Goal: Register for event/course

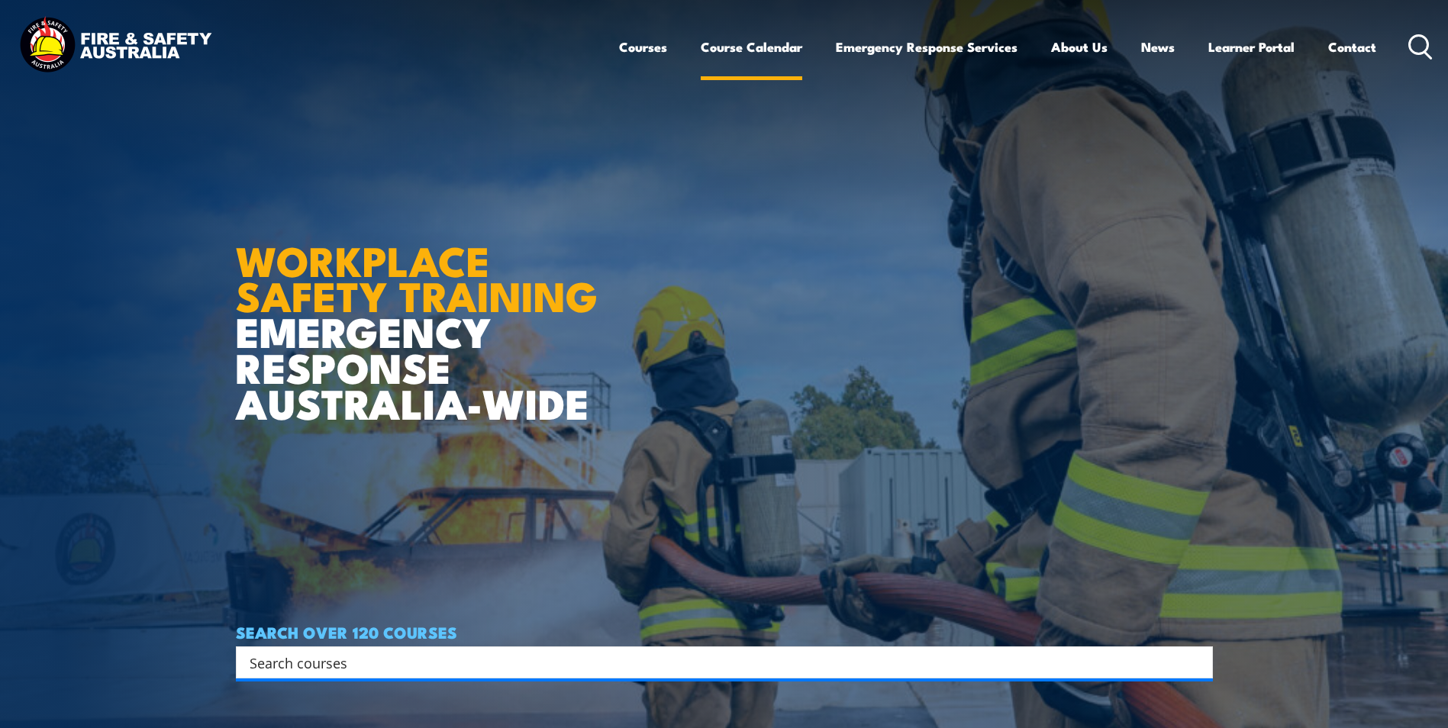
click at [759, 49] on link "Course Calendar" at bounding box center [752, 47] width 102 height 40
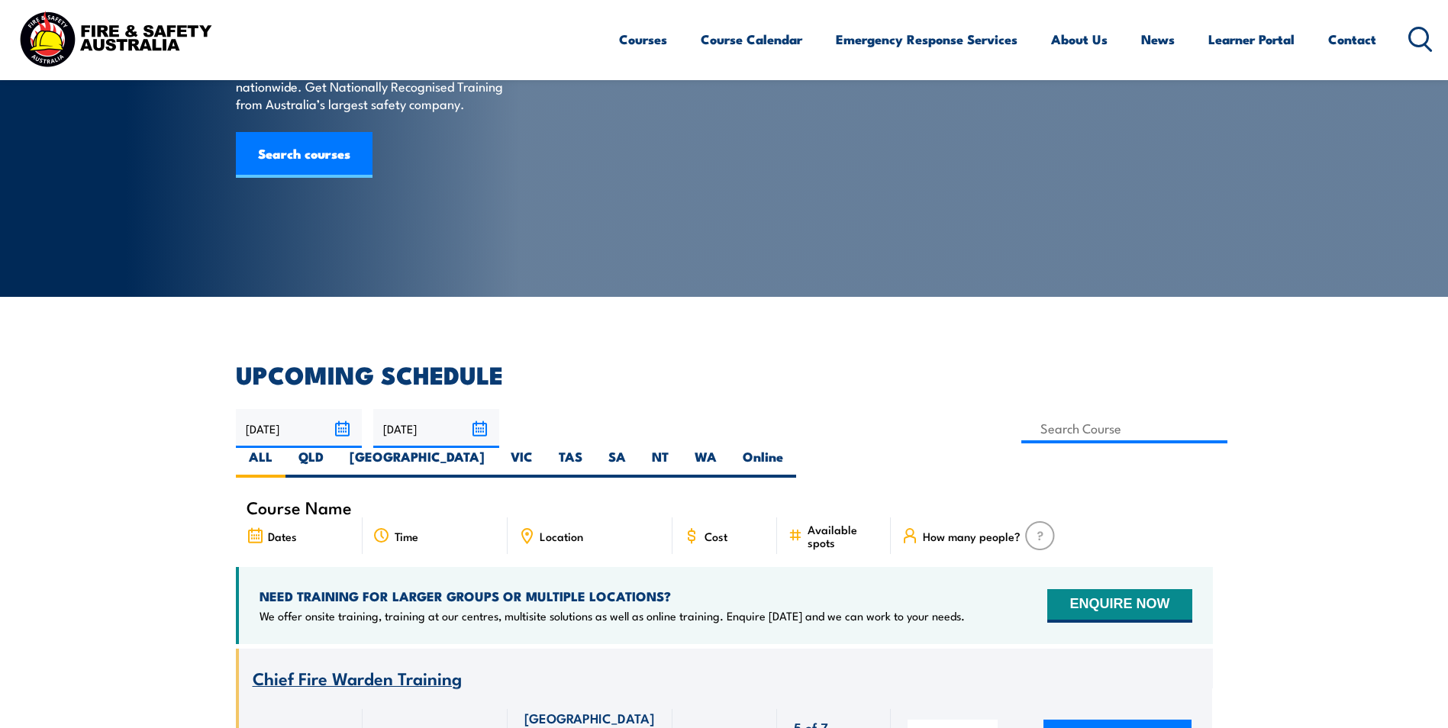
scroll to position [153, 0]
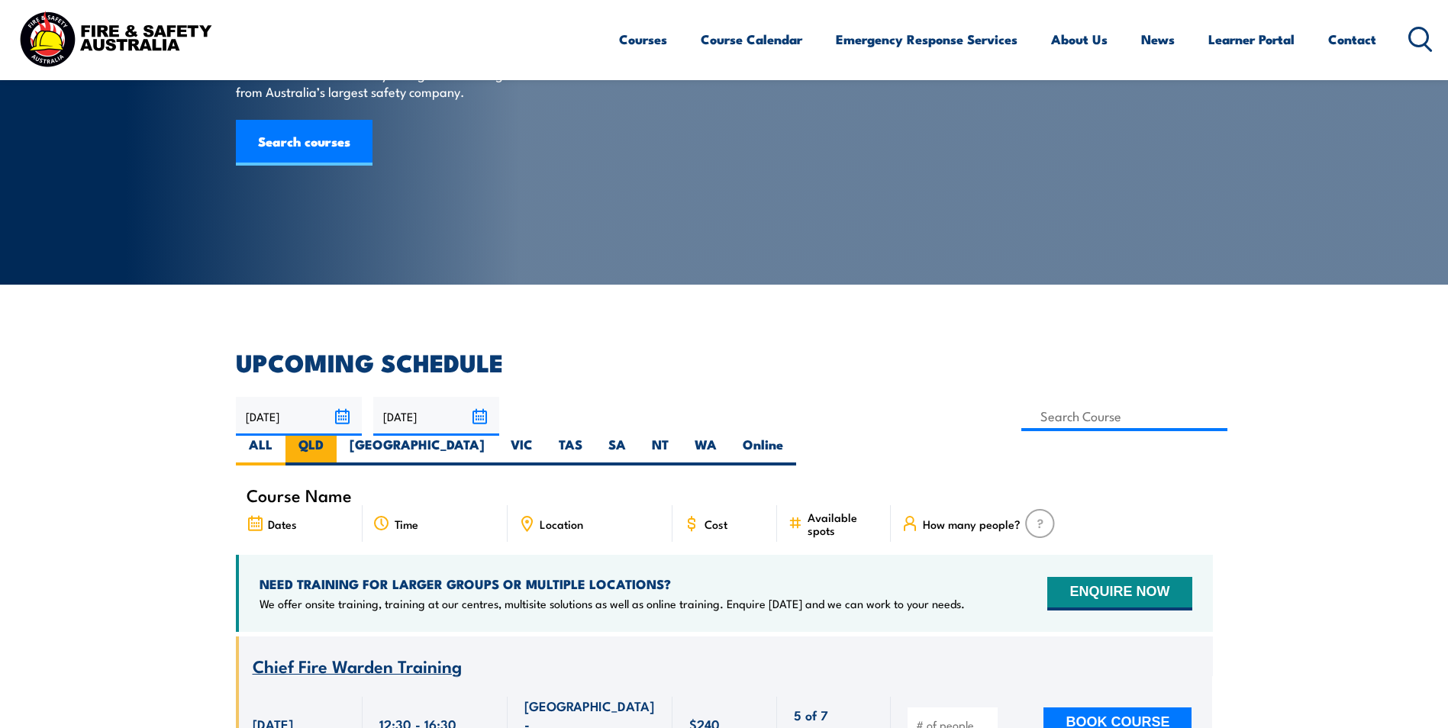
click at [337, 436] on label "QLD" at bounding box center [310, 451] width 51 height 30
click at [334, 436] on input "QLD" at bounding box center [329, 441] width 10 height 10
radio input "true"
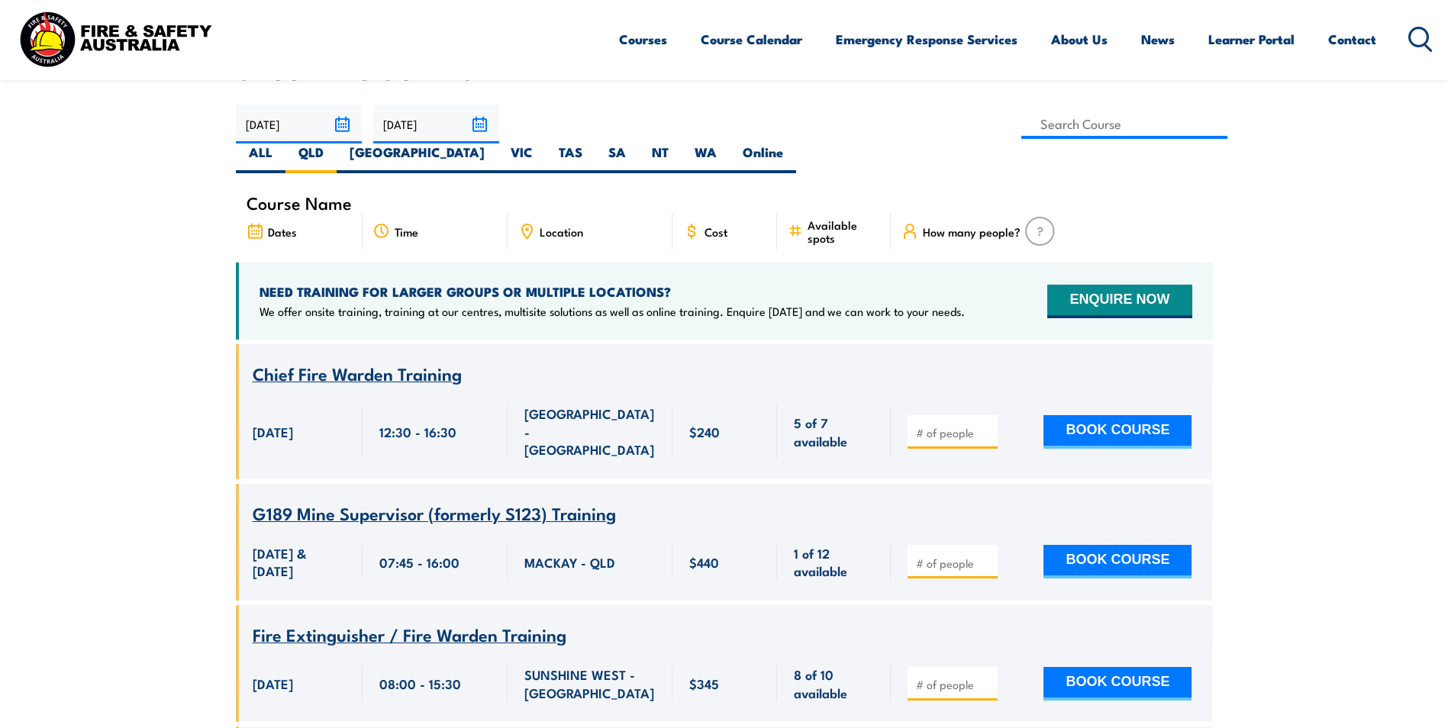
scroll to position [305, 0]
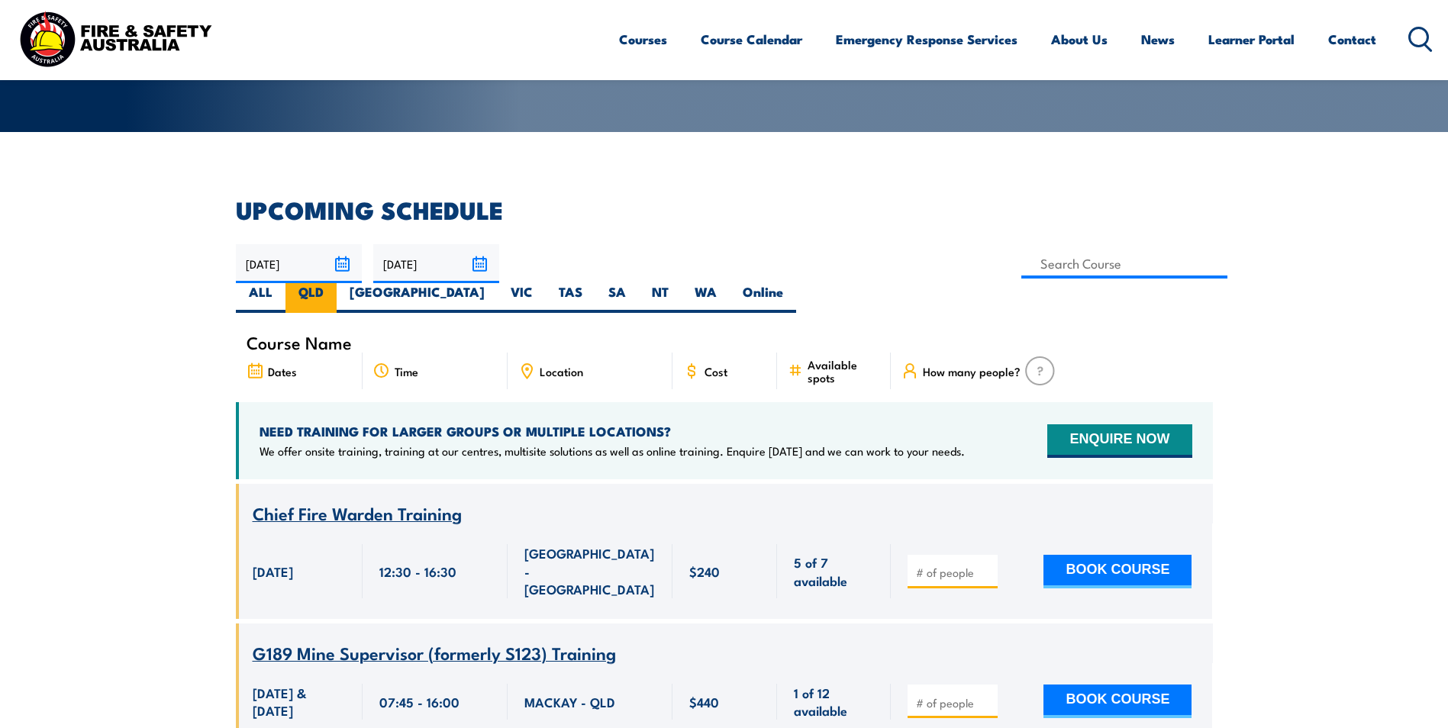
click at [337, 283] on label "QLD" at bounding box center [310, 298] width 51 height 30
click at [334, 283] on input "QLD" at bounding box center [329, 288] width 10 height 10
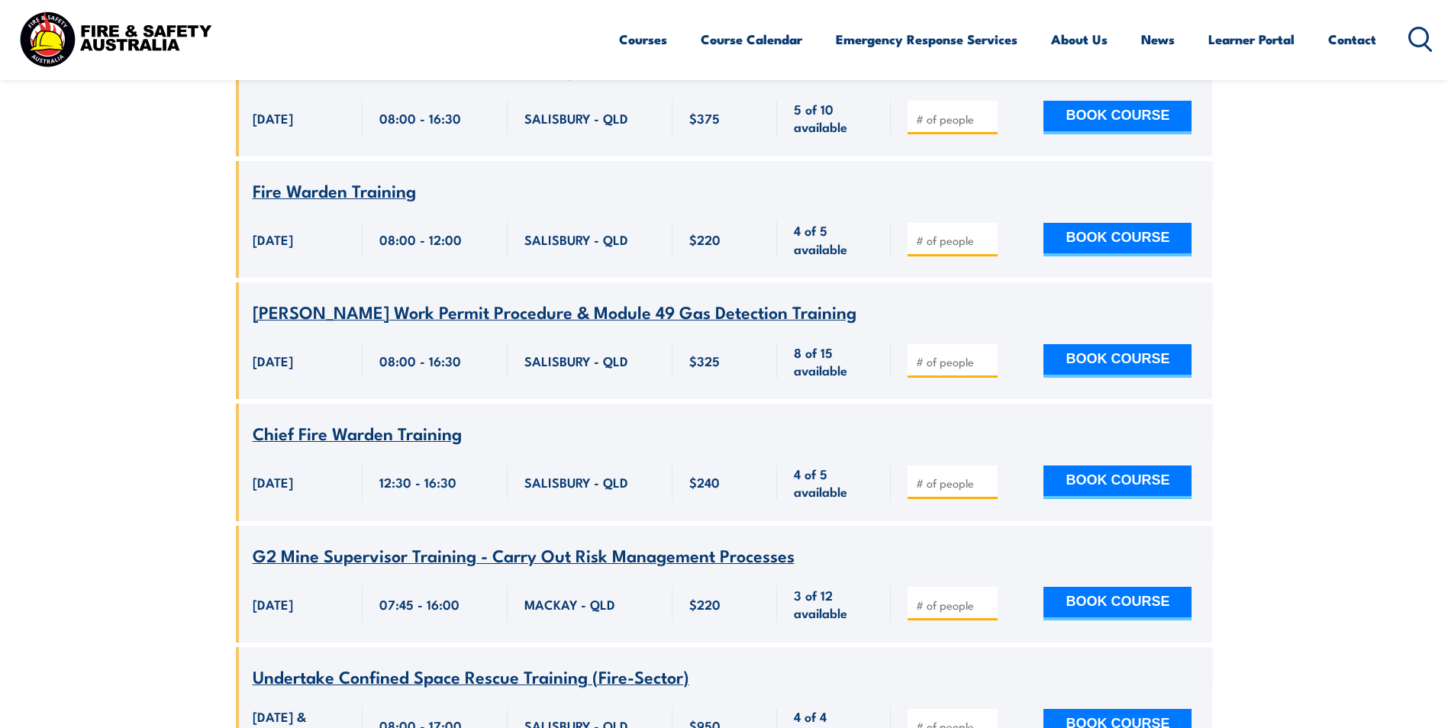
scroll to position [733, 0]
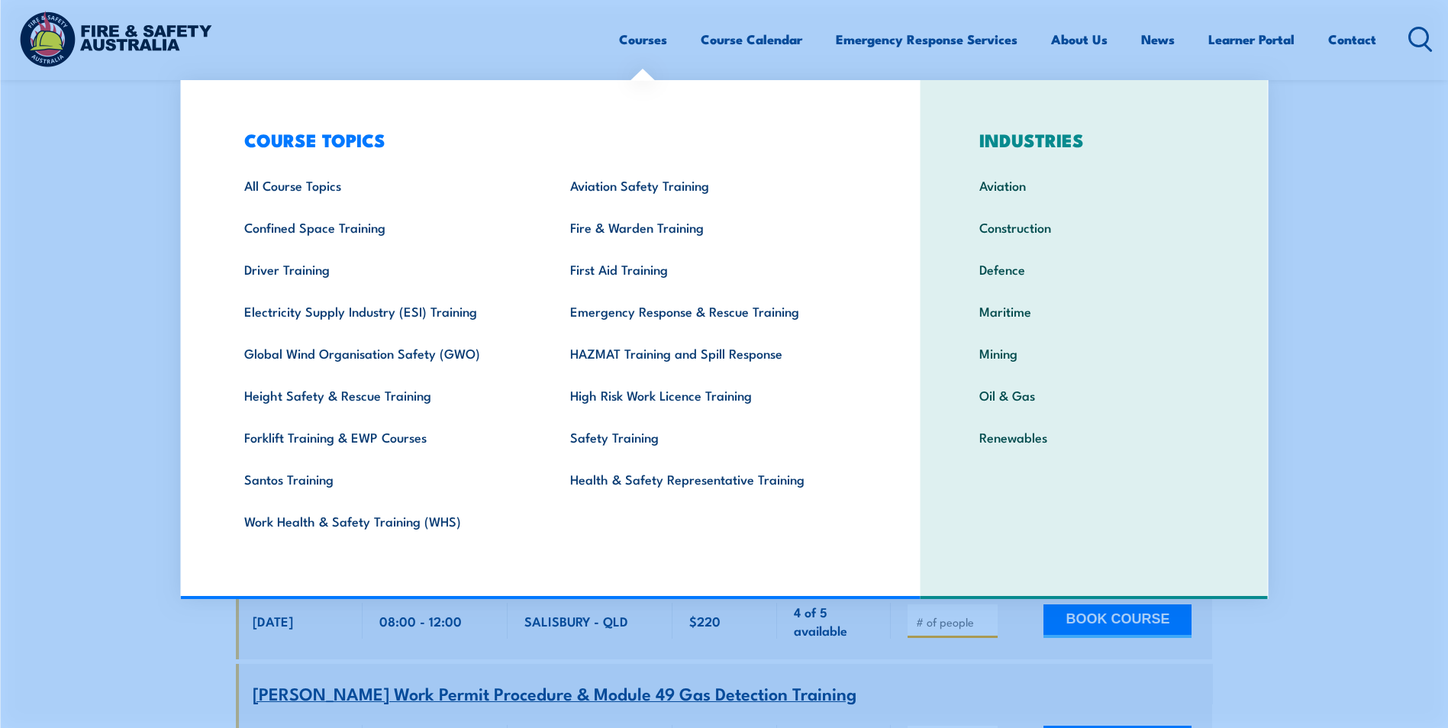
click at [629, 39] on link "Courses" at bounding box center [643, 39] width 48 height 40
click at [635, 483] on link "Health & Safety Representative Training" at bounding box center [709, 479] width 326 height 42
